Goal: Information Seeking & Learning: Find contact information

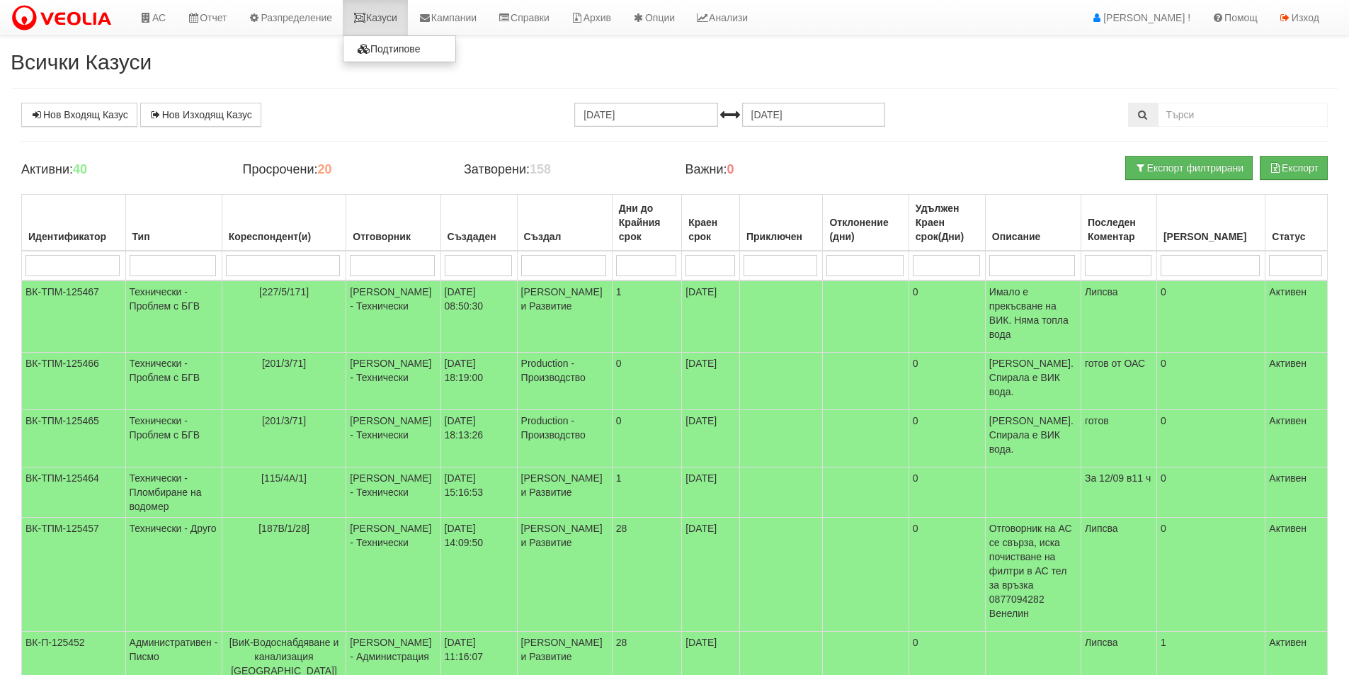
click at [375, 15] on link "Казуси" at bounding box center [375, 17] width 65 height 35
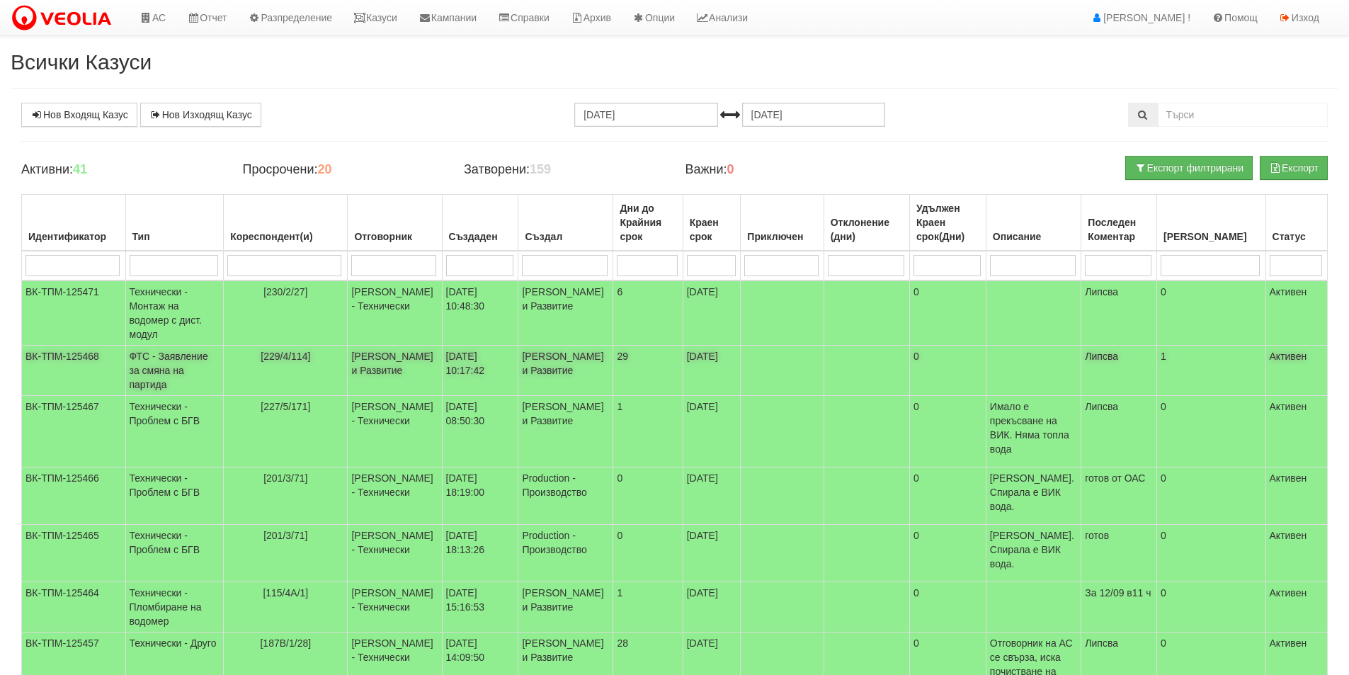
click at [286, 373] on td "[229/4/114]" at bounding box center [286, 371] width 124 height 50
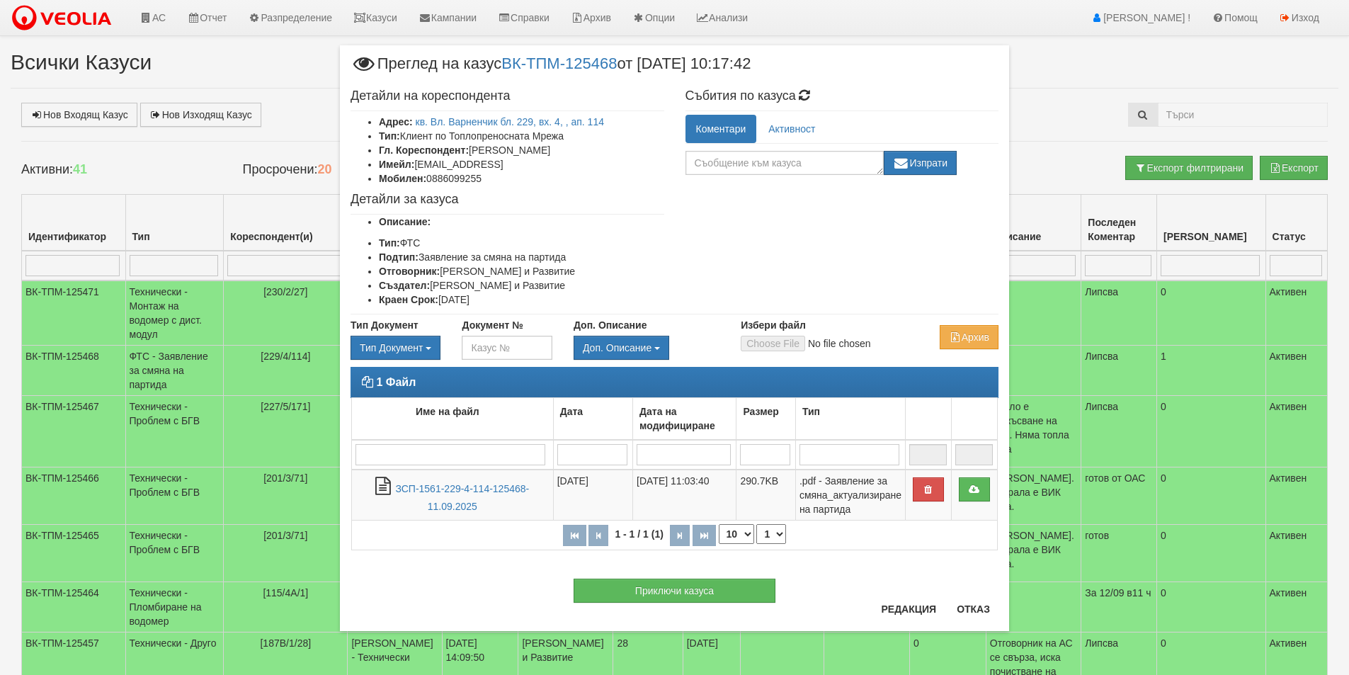
drag, startPoint x: 589, startPoint y: 155, endPoint x: 474, endPoint y: 150, distance: 114.8
click at [474, 150] on li "Гл. Кореспондент: [PERSON_NAME]" at bounding box center [521, 150] width 285 height 14
copy li "[PERSON_NAME]"
drag, startPoint x: 511, startPoint y: 164, endPoint x: 417, endPoint y: 161, distance: 93.5
click at [417, 161] on li "Имейл: [EMAIL_ADDRESS]" at bounding box center [521, 164] width 285 height 14
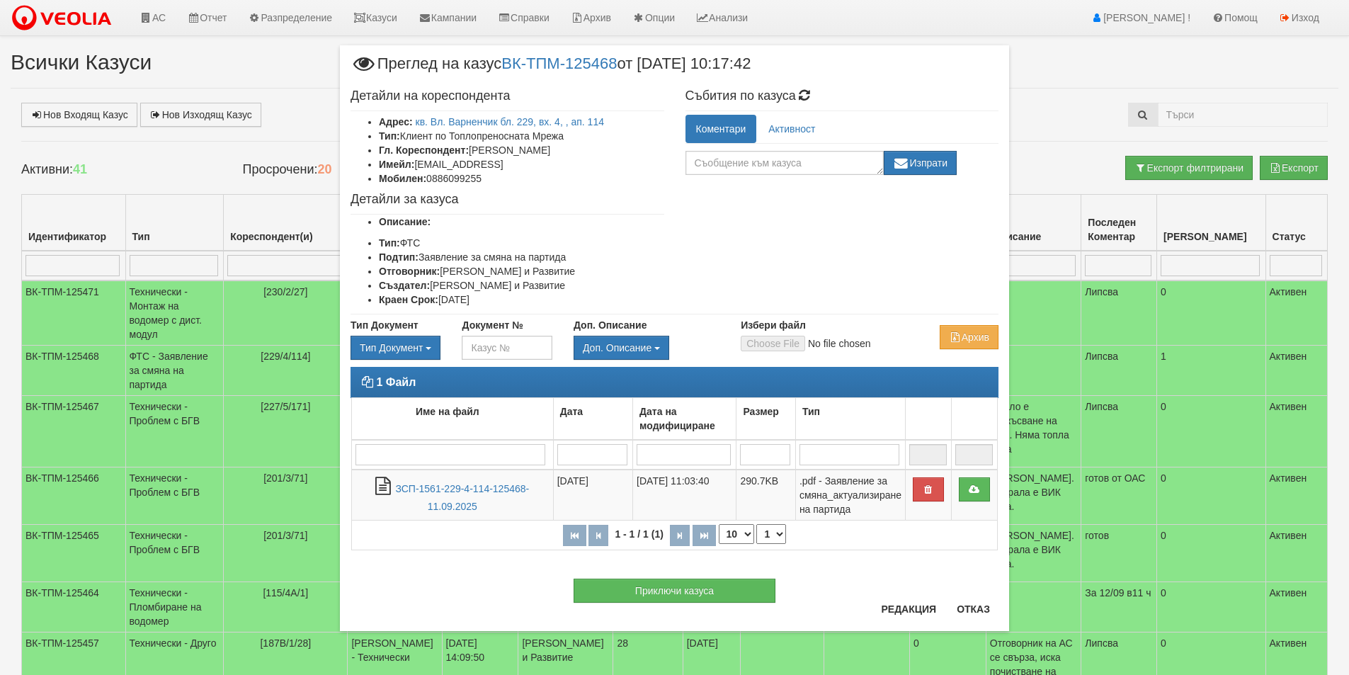
copy li "[EMAIL_ADDRESS]"
drag, startPoint x: 491, startPoint y: 176, endPoint x: 431, endPoint y: 176, distance: 60.9
click at [431, 176] on li "Мобилен: 0886099255" at bounding box center [521, 178] width 285 height 14
copy li "0886099255"
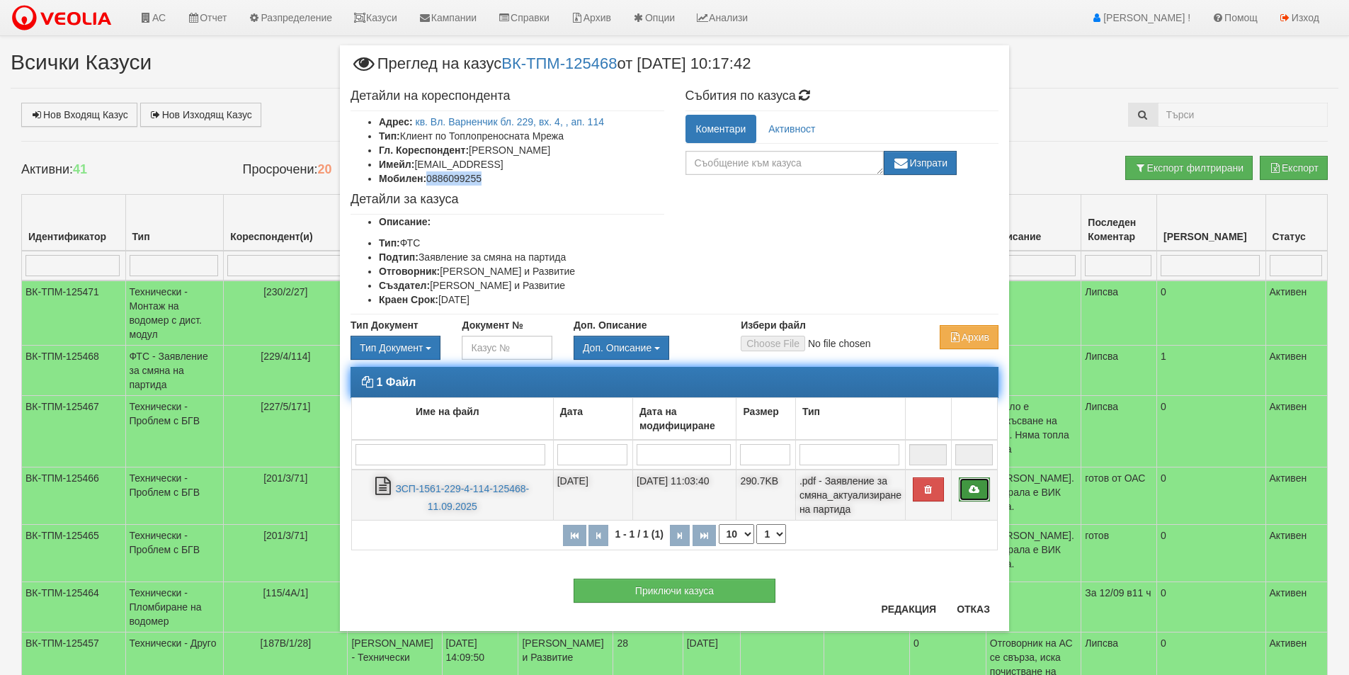
click at [978, 491] on icon at bounding box center [974, 489] width 13 height 10
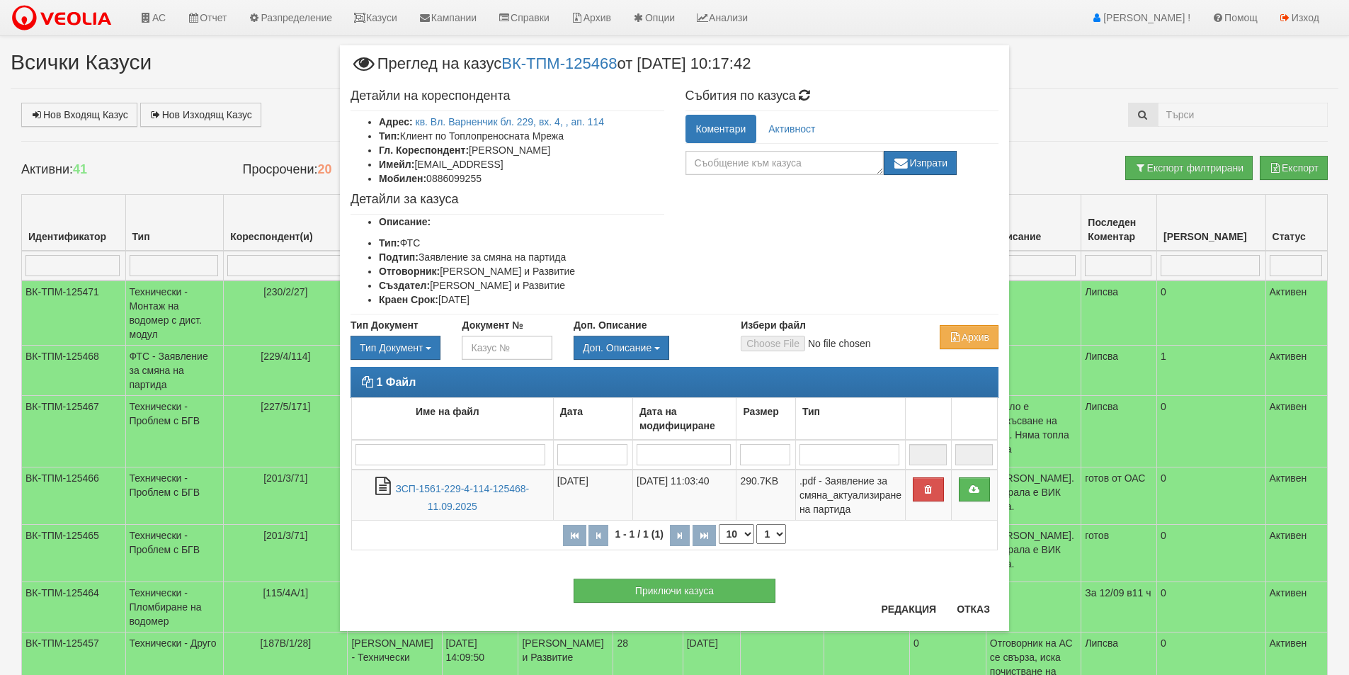
click at [986, 600] on div "Приключи казуса" at bounding box center [674, 583] width 669 height 38
click at [983, 607] on button "Отказ" at bounding box center [973, 609] width 50 height 23
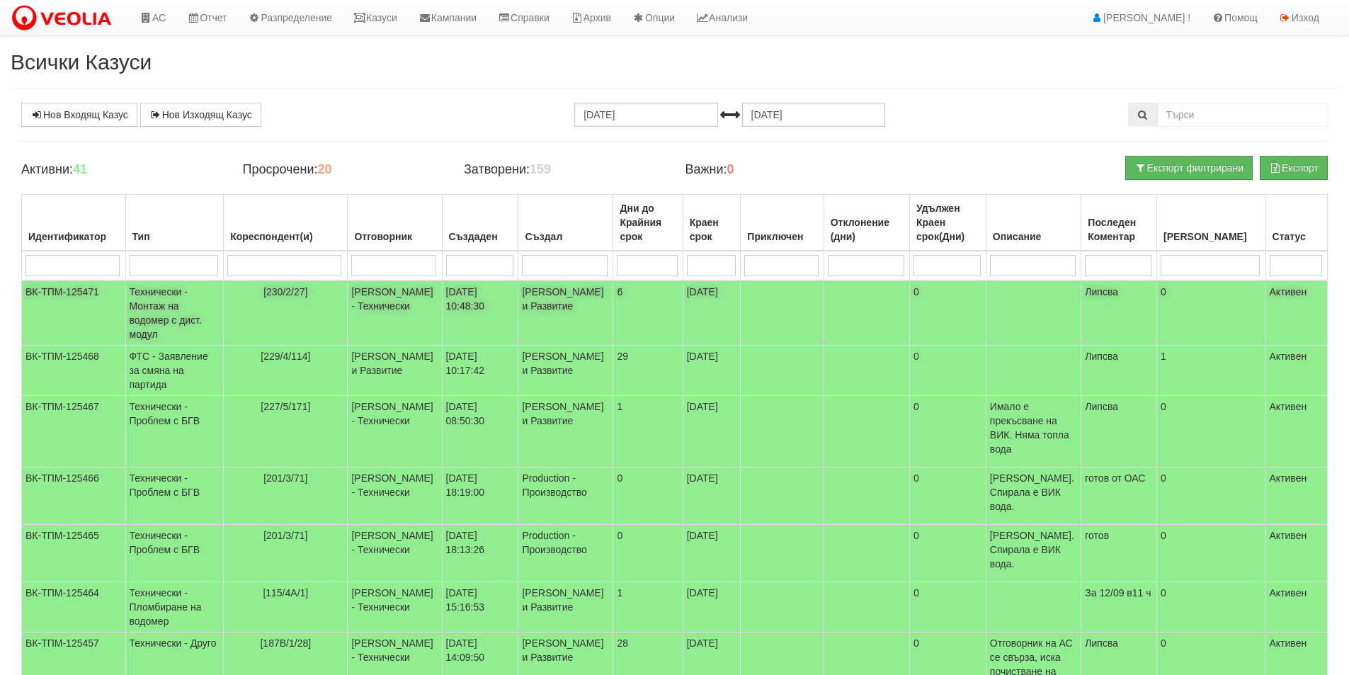
click at [305, 324] on td "[230/2/27]" at bounding box center [286, 312] width 124 height 65
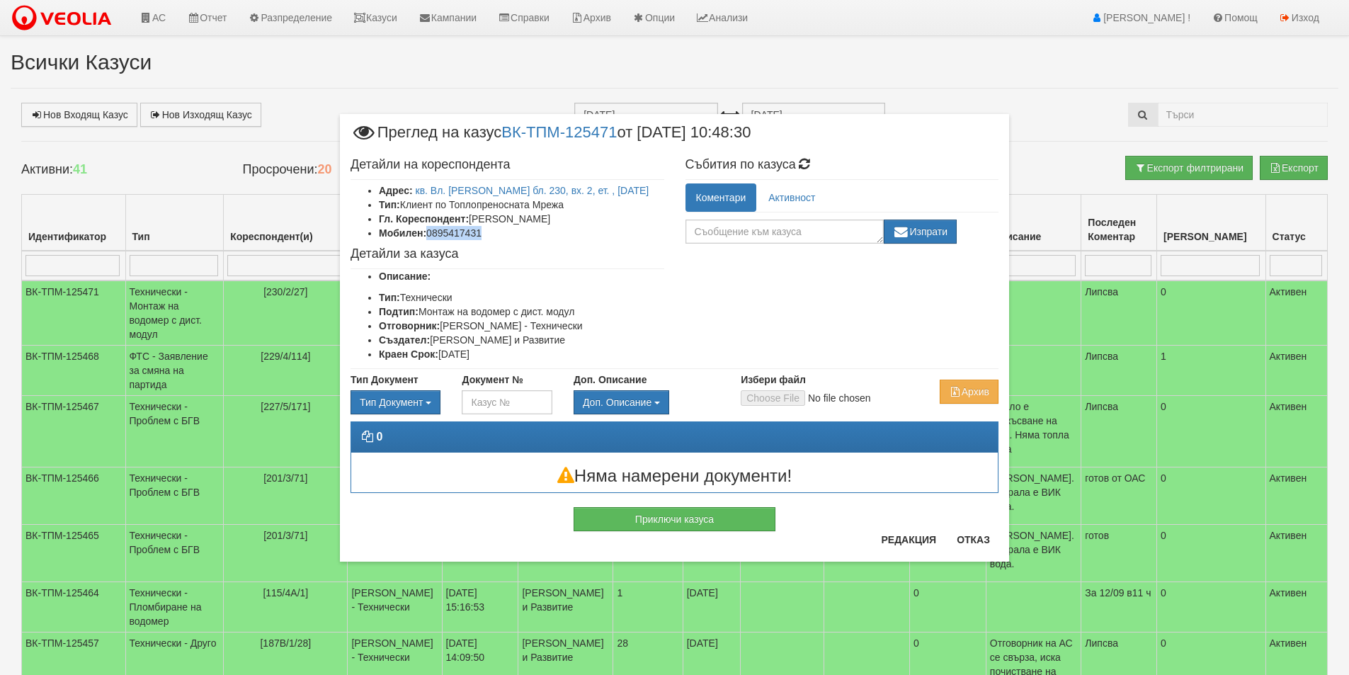
drag, startPoint x: 538, startPoint y: 238, endPoint x: 430, endPoint y: 232, distance: 107.8
click at [430, 232] on li "Мобилен: 0895417431" at bounding box center [521, 233] width 285 height 14
copy li "0895417431"
click at [969, 537] on button "Отказ" at bounding box center [973, 539] width 50 height 23
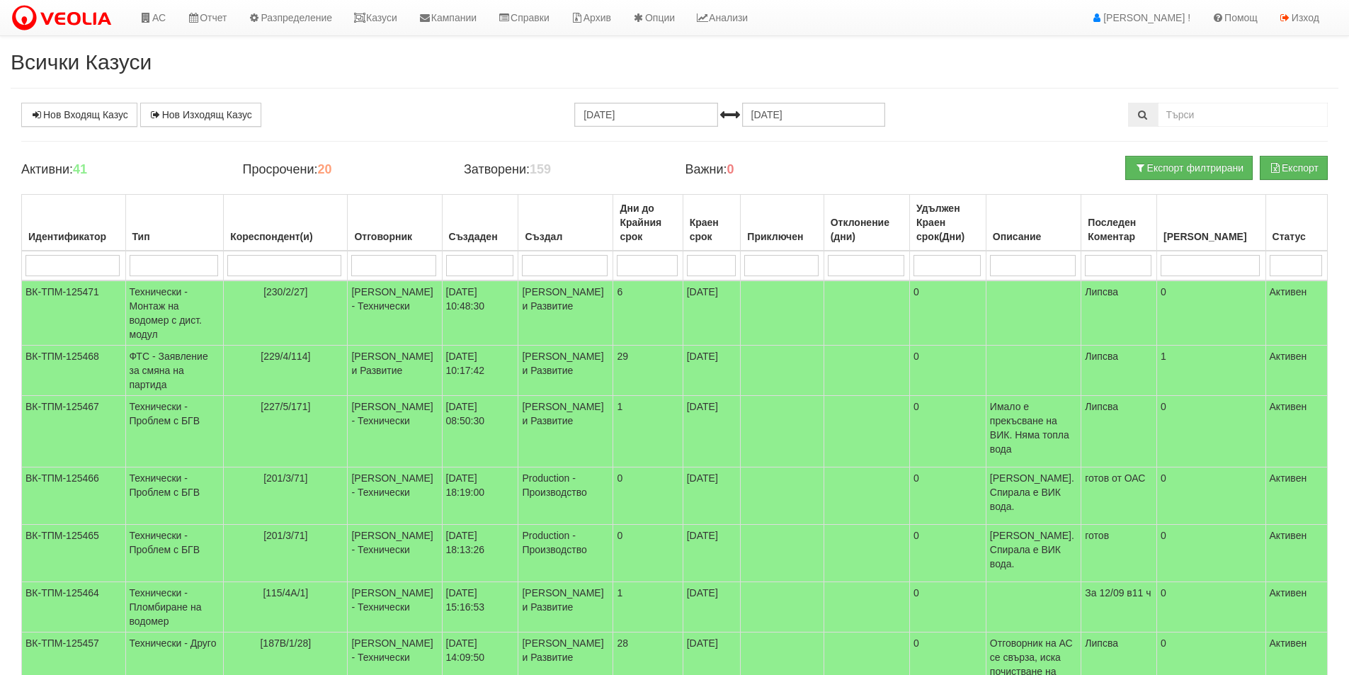
click at [180, 278] on td at bounding box center [174, 266] width 98 height 30
click at [186, 273] on input "search" at bounding box center [174, 265] width 89 height 21
type input "зая"
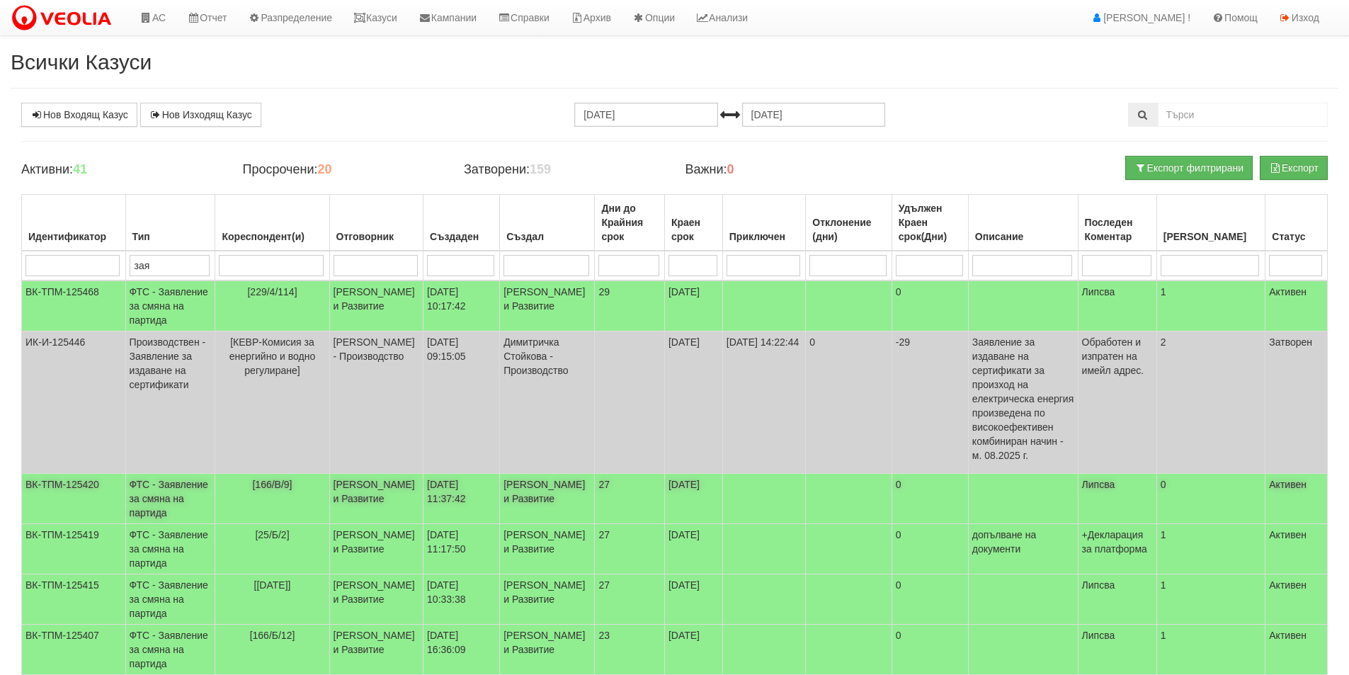
type input "зая"
click at [484, 491] on td "[DATE] 11:37:42" at bounding box center [461, 499] width 76 height 50
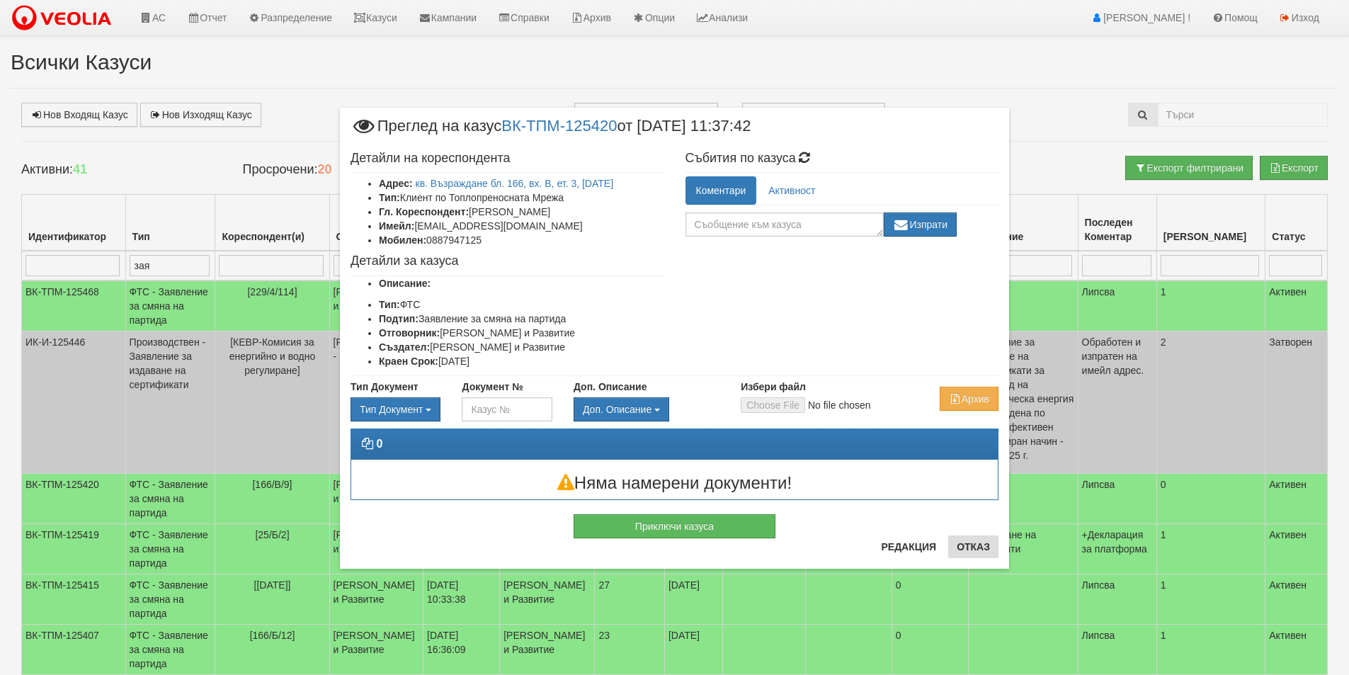
click at [998, 559] on div "Редакция Отказ" at bounding box center [935, 551] width 126 height 33
click at [992, 554] on button "Отказ" at bounding box center [973, 546] width 50 height 23
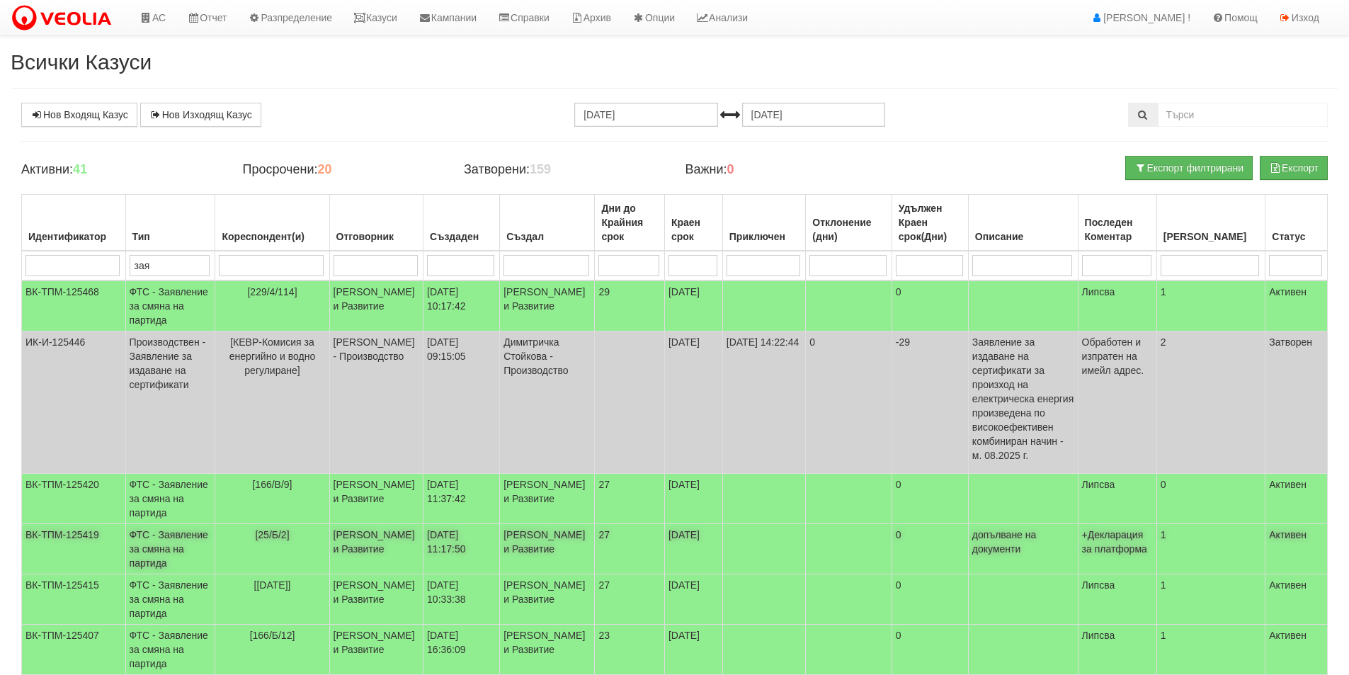
scroll to position [212, 0]
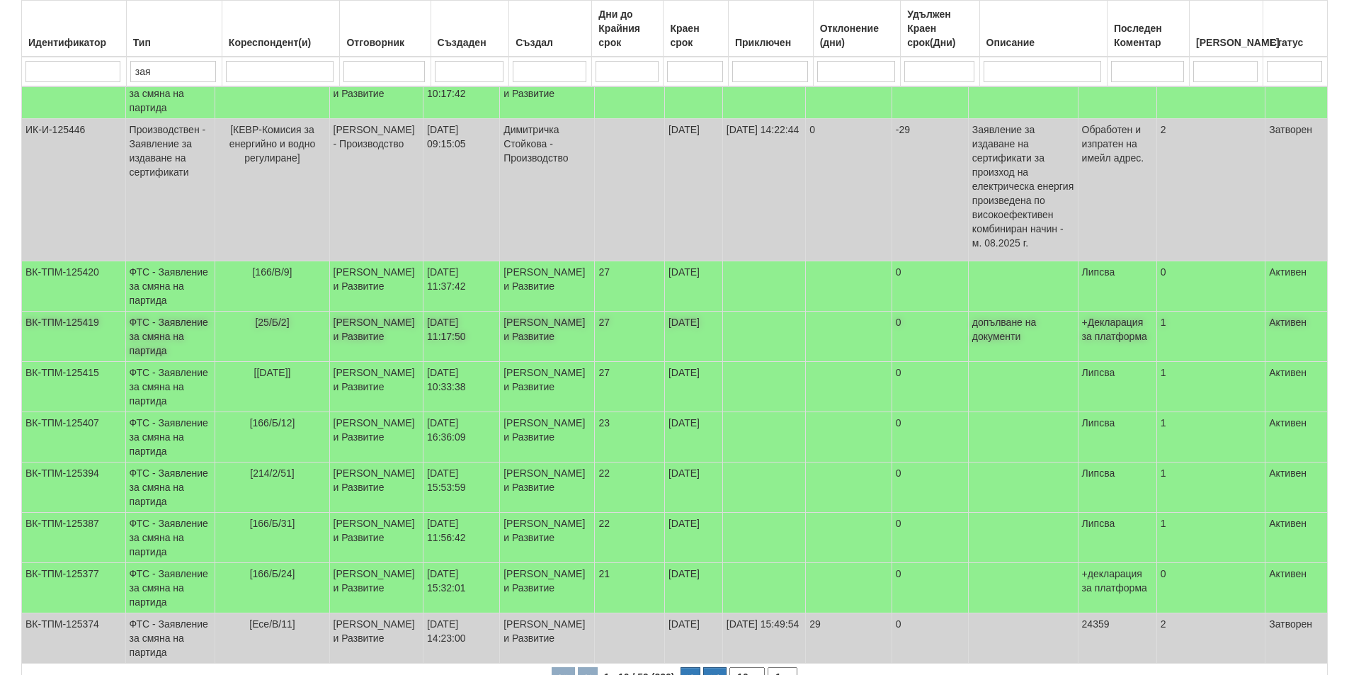
click at [262, 362] on td "[25/Б/2]" at bounding box center [272, 337] width 114 height 50
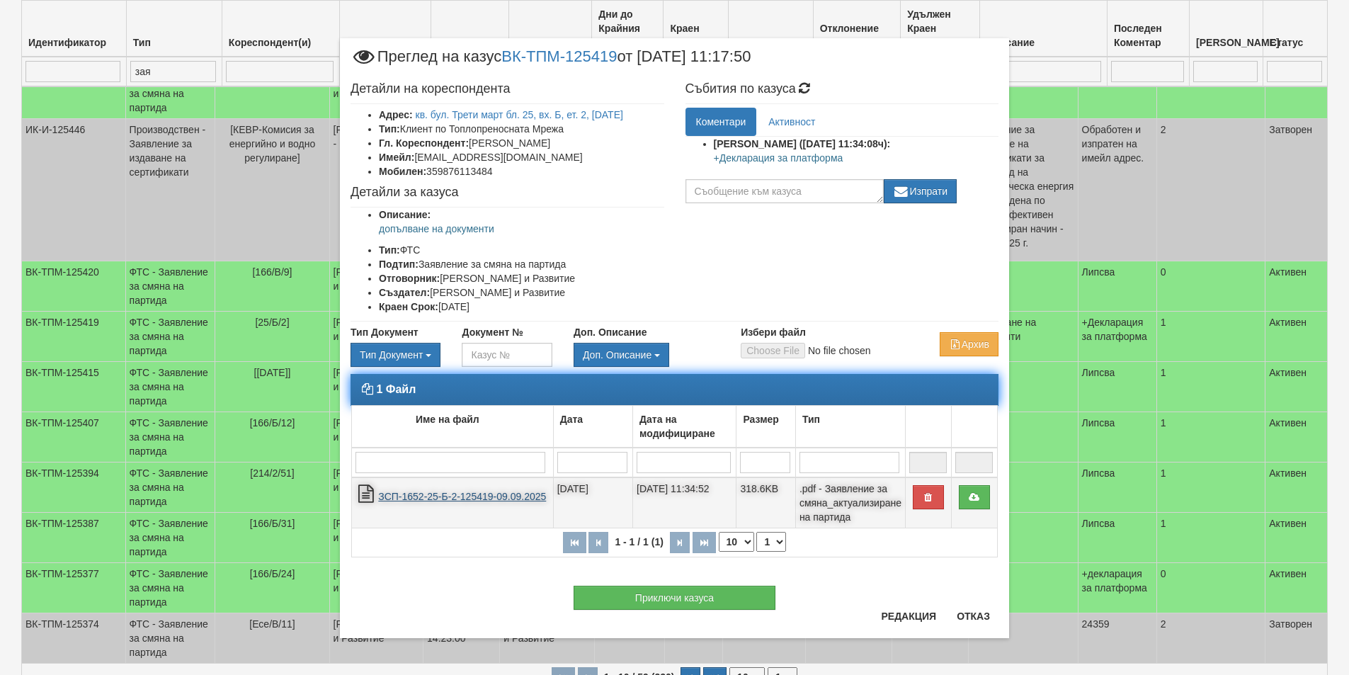
click at [521, 491] on link "ЗСП-1652-25-Б-2-125419-09.09.2025" at bounding box center [462, 496] width 168 height 11
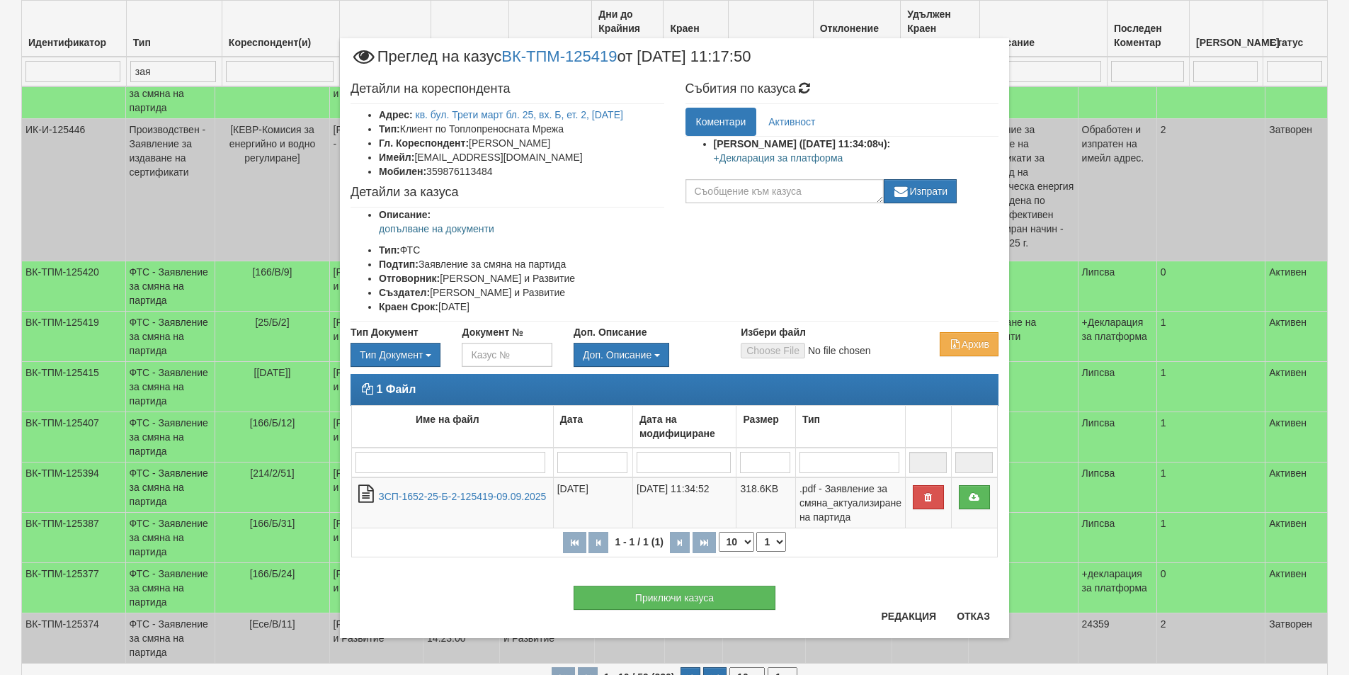
click at [0, 84] on div "× Преглед на казус ВК-ТПМ-125419 от [DATE] 11:17:50 Детайли на кореспондента Ад…" at bounding box center [674, 337] width 1349 height 675
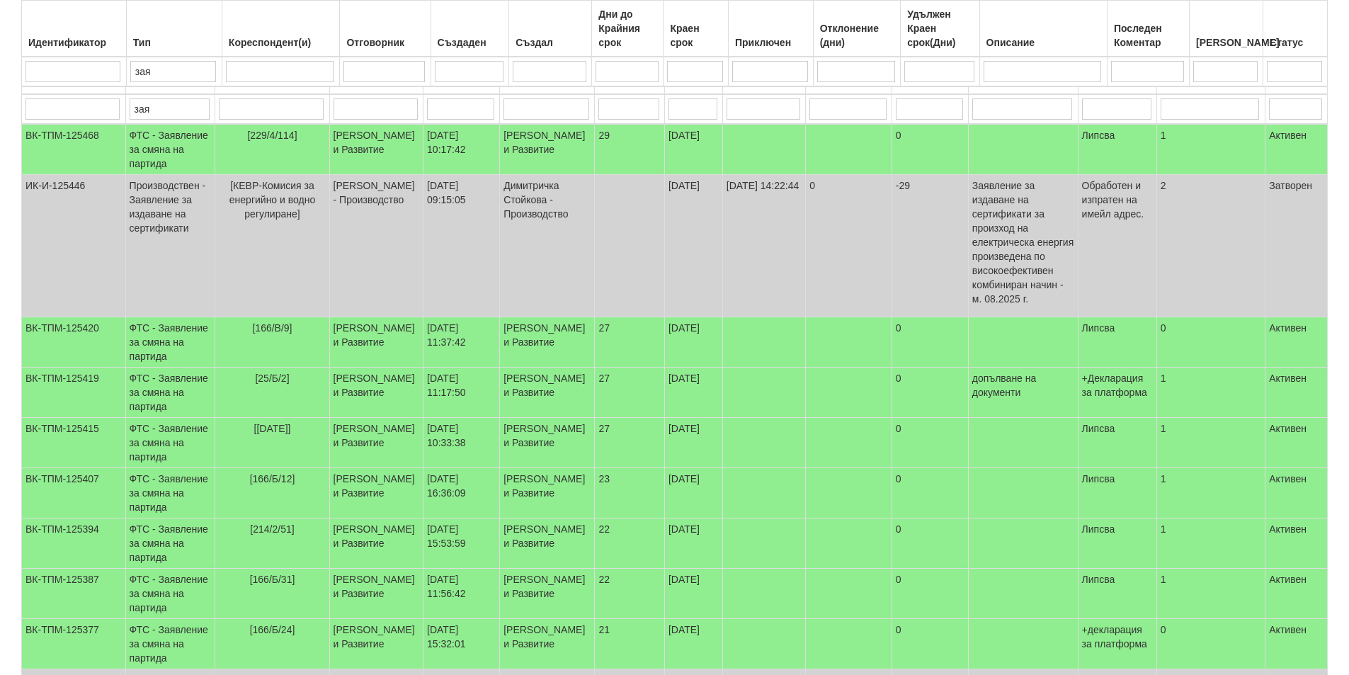
scroll to position [0, 0]
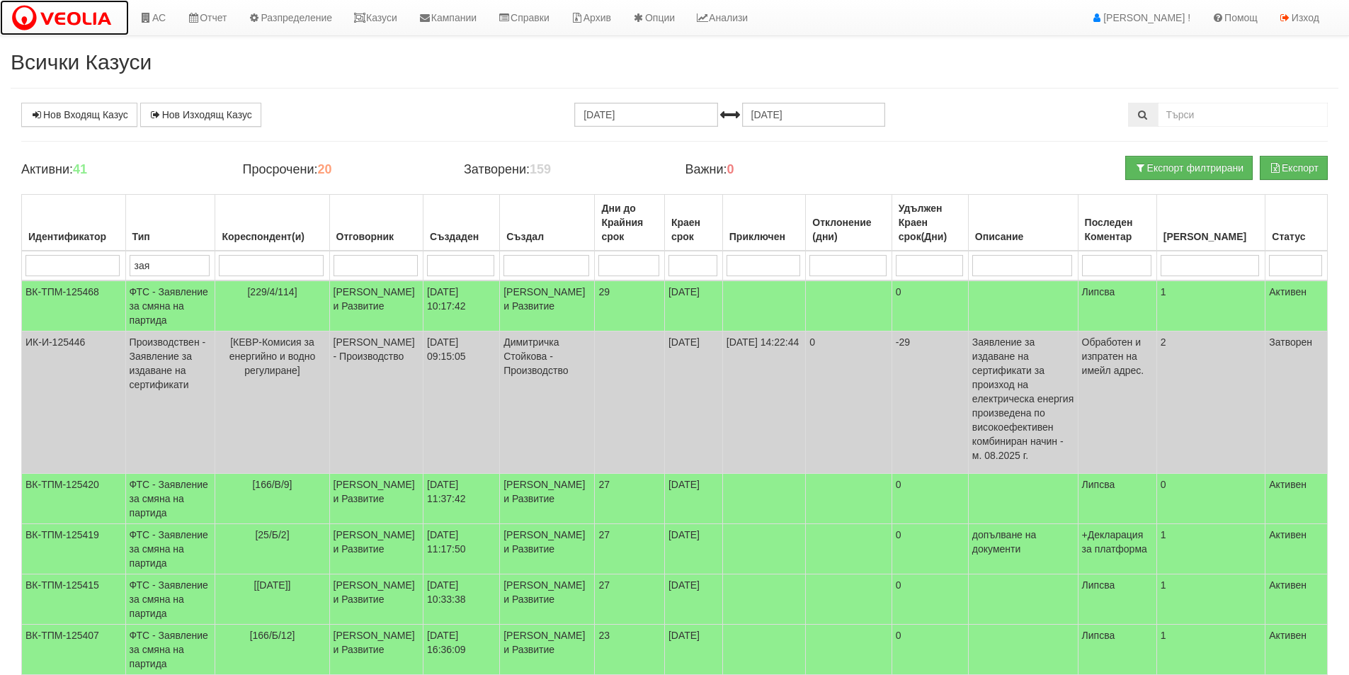
click at [47, 3] on link at bounding box center [64, 17] width 129 height 35
